Goal: Browse casually

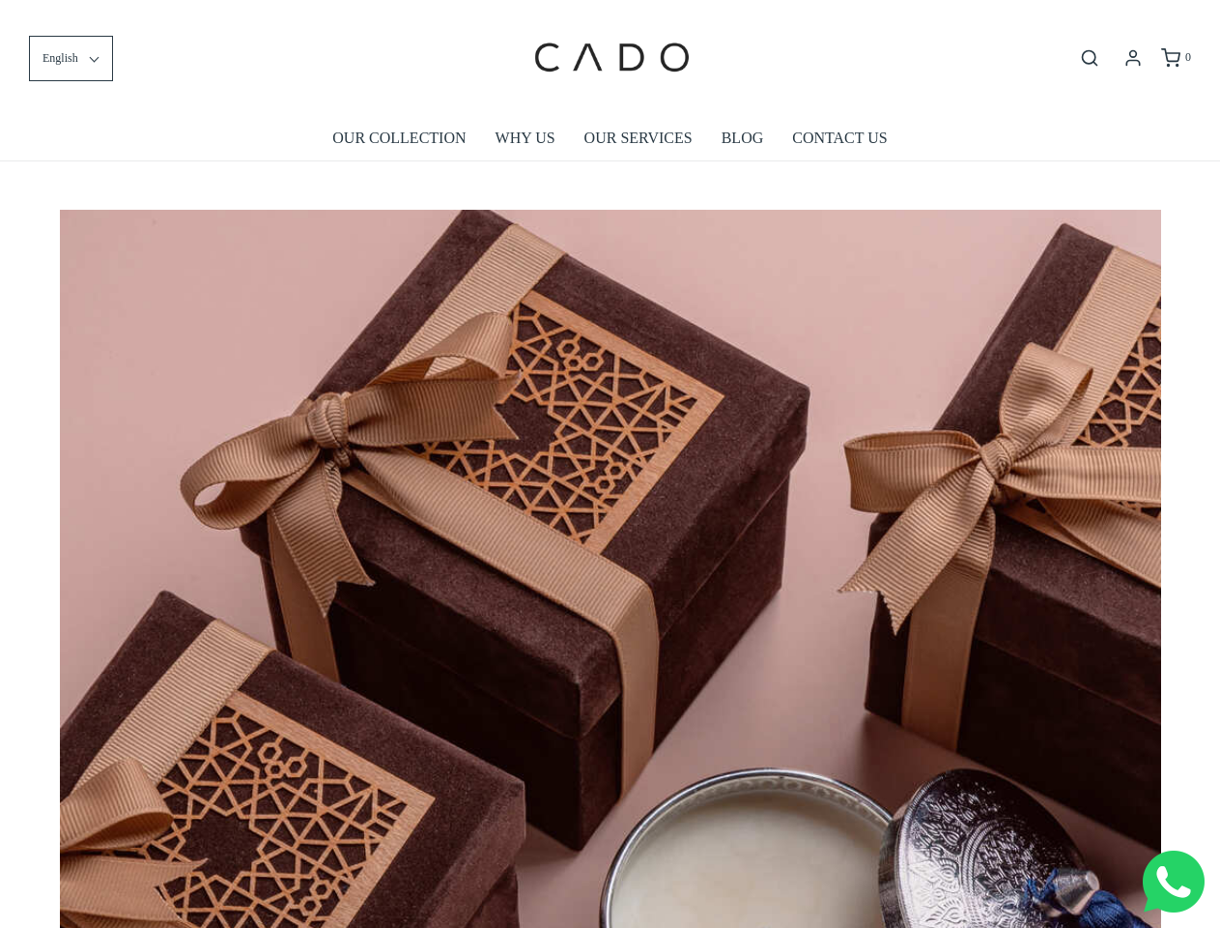
scroll to position [0, 9914]
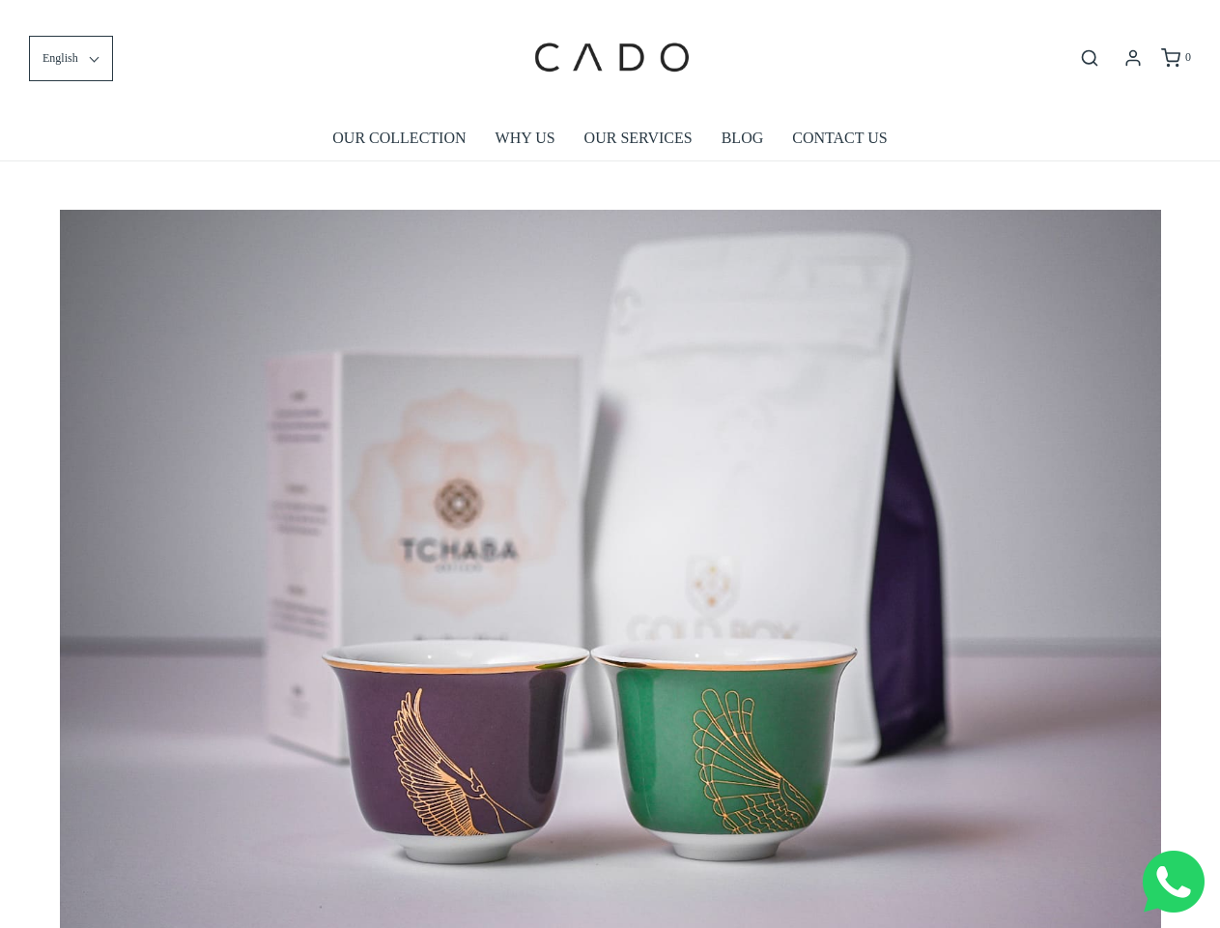
click at [610, 464] on img at bounding box center [611, 577] width 1102 height 734
click at [71, 58] on span "English" at bounding box center [61, 58] width 36 height 18
click at [1090, 58] on icon "Open search bar" at bounding box center [1089, 57] width 23 height 19
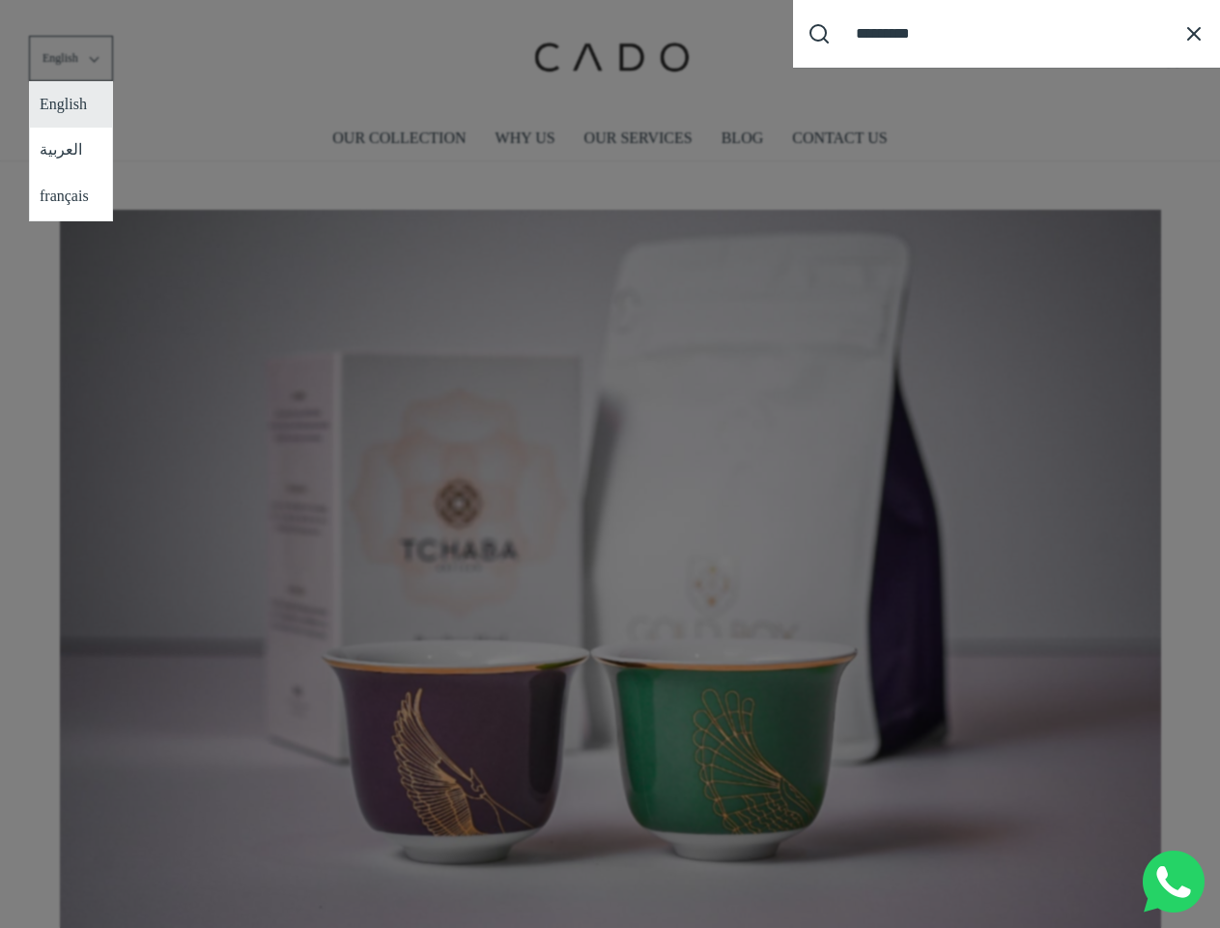
click at [611, 561] on div "Search our site cadogifting Loading..." at bounding box center [610, 464] width 1220 height 928
